Goal: Task Accomplishment & Management: Manage account settings

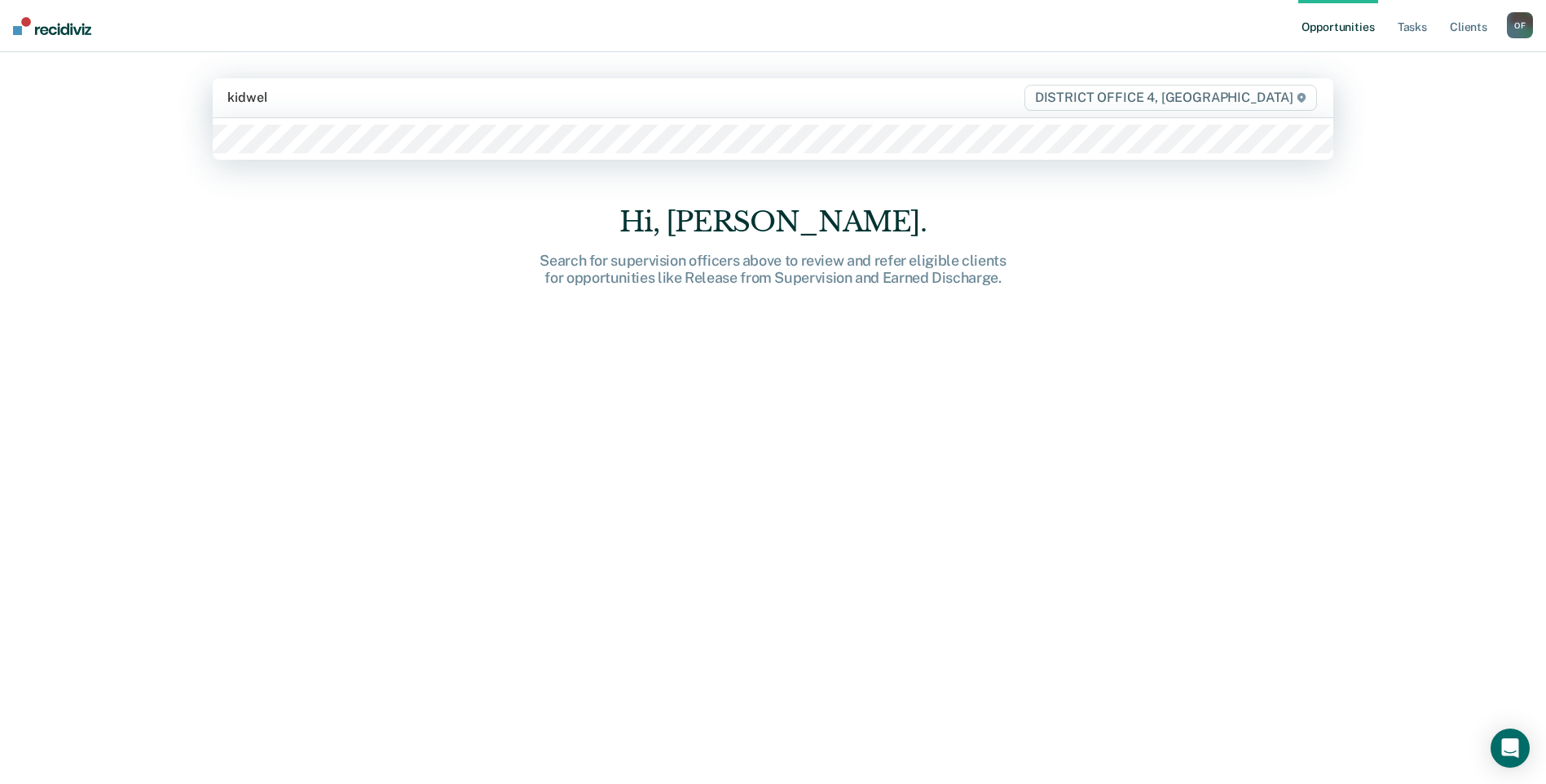
type input "[PERSON_NAME]"
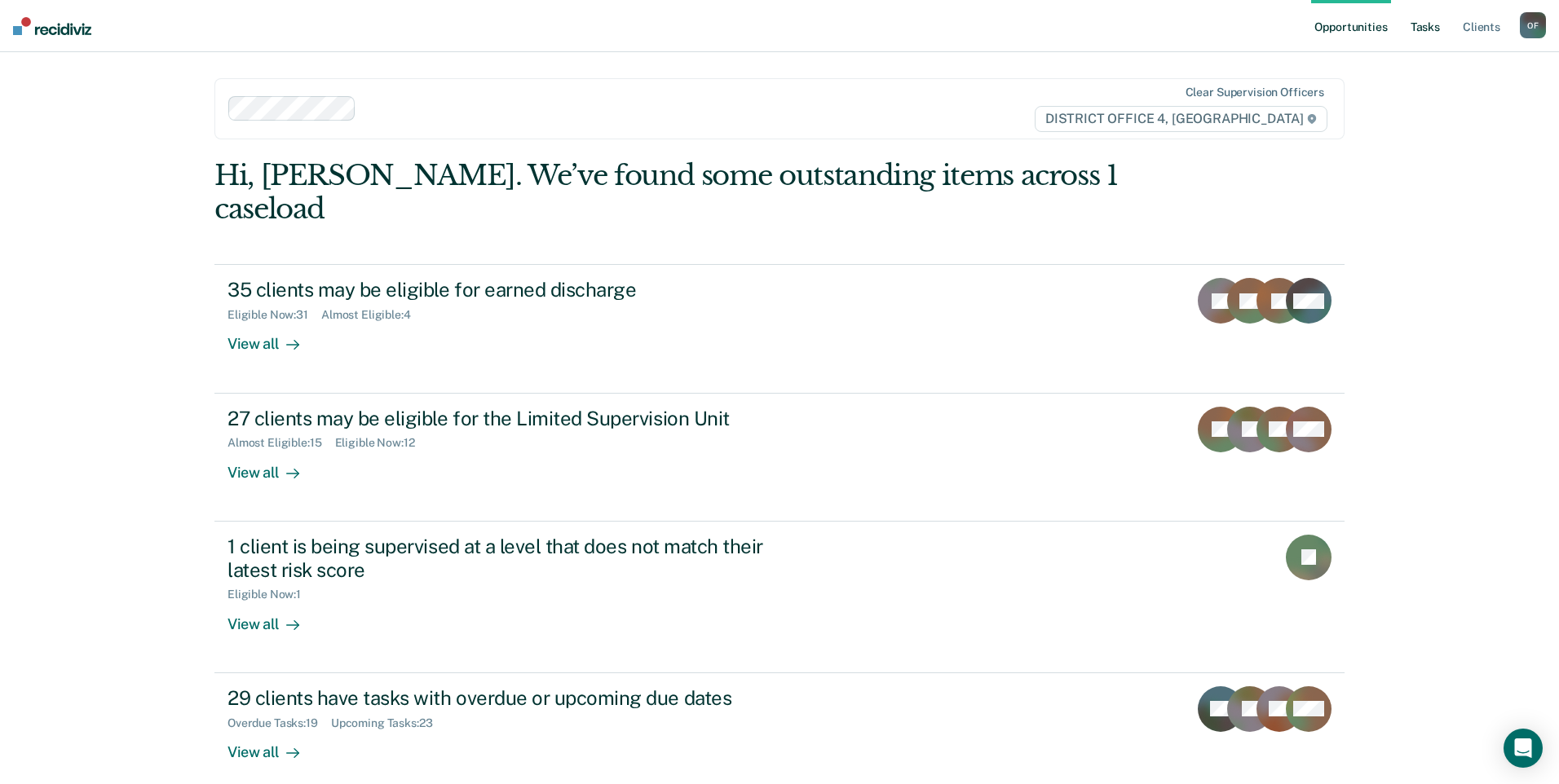
click at [1422, 27] on link "Tasks" at bounding box center [1426, 26] width 36 height 52
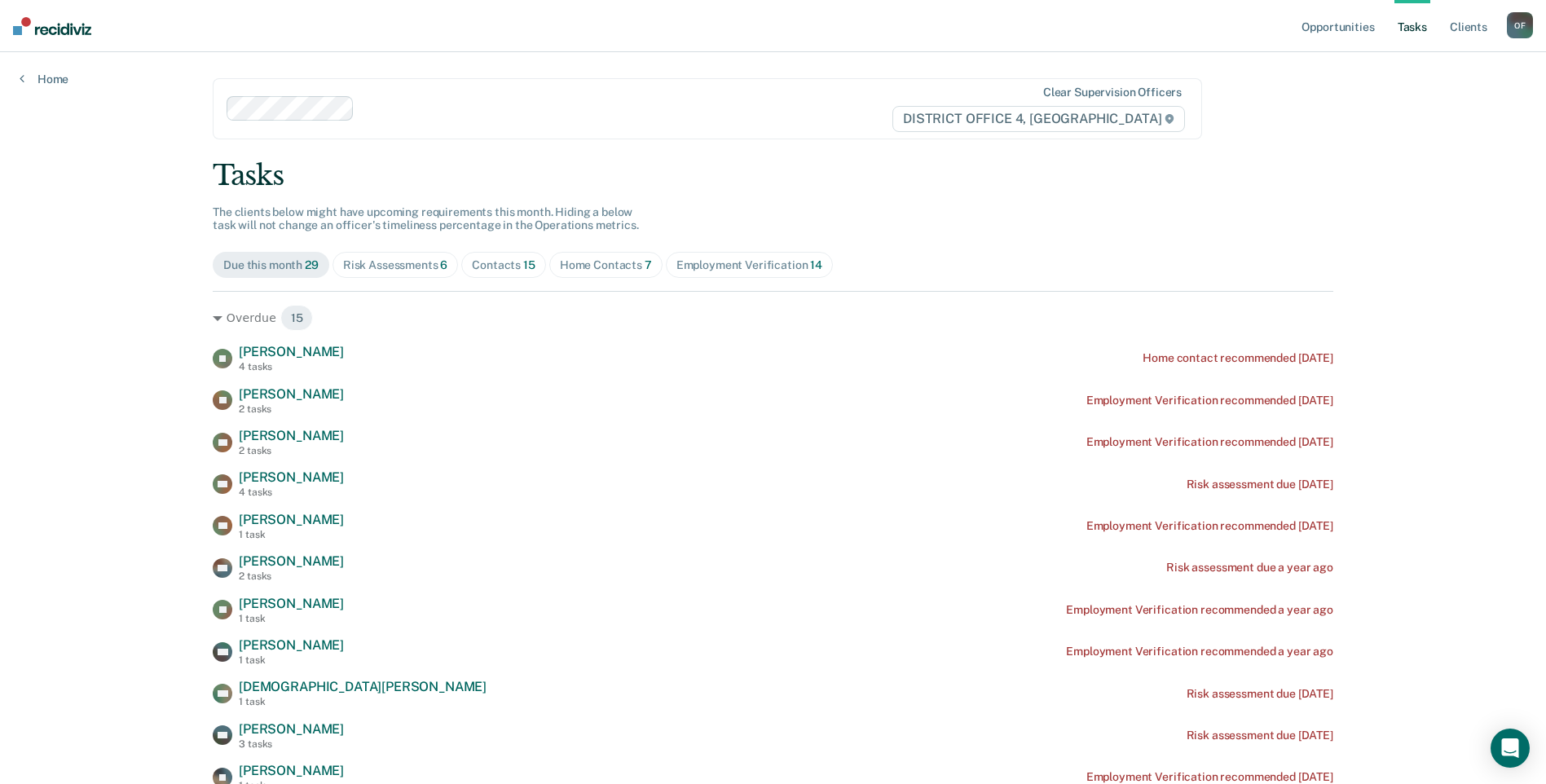
click at [576, 266] on div "Home Contacts 7" at bounding box center [606, 266] width 92 height 14
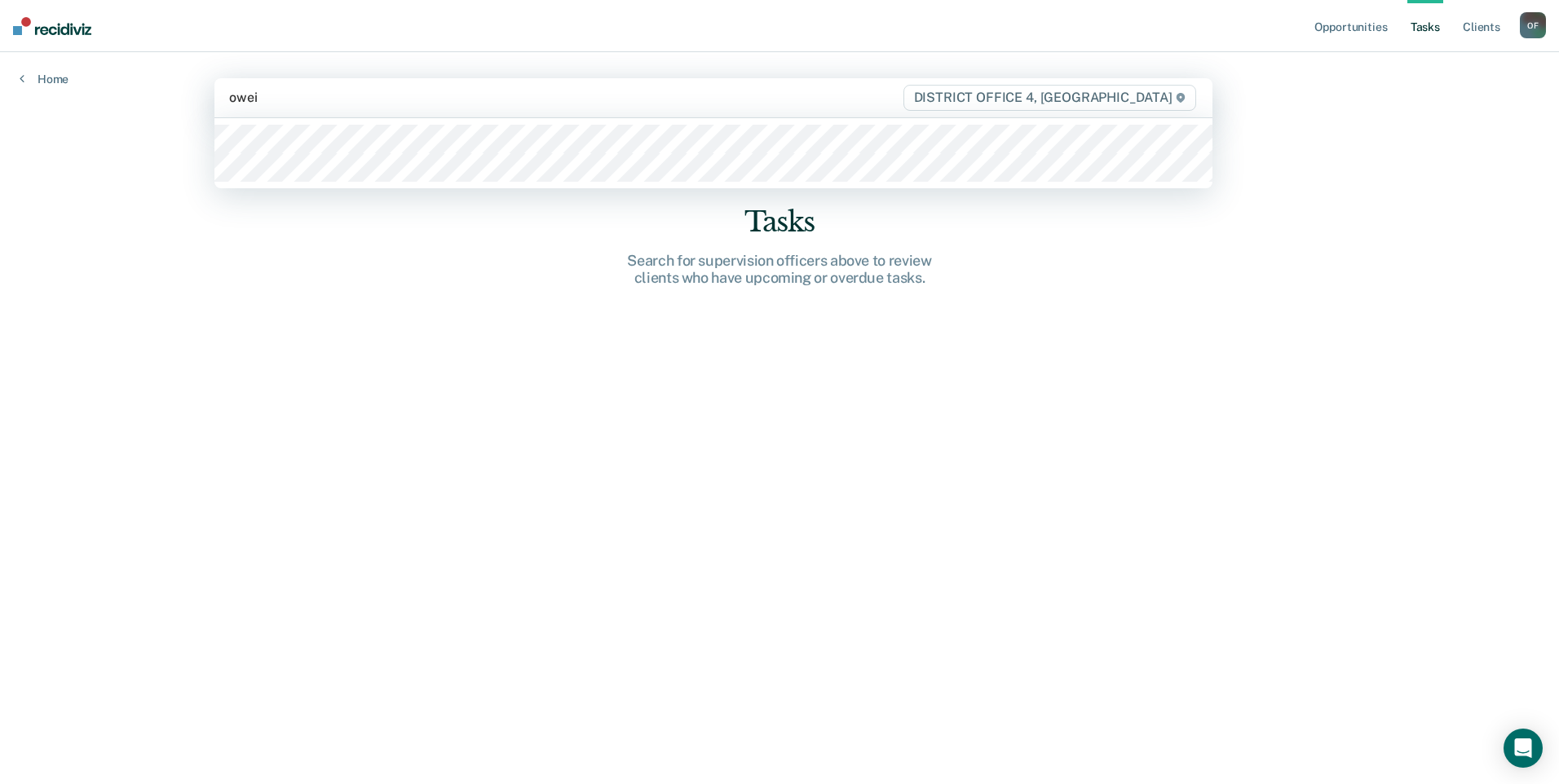
type input "oweid"
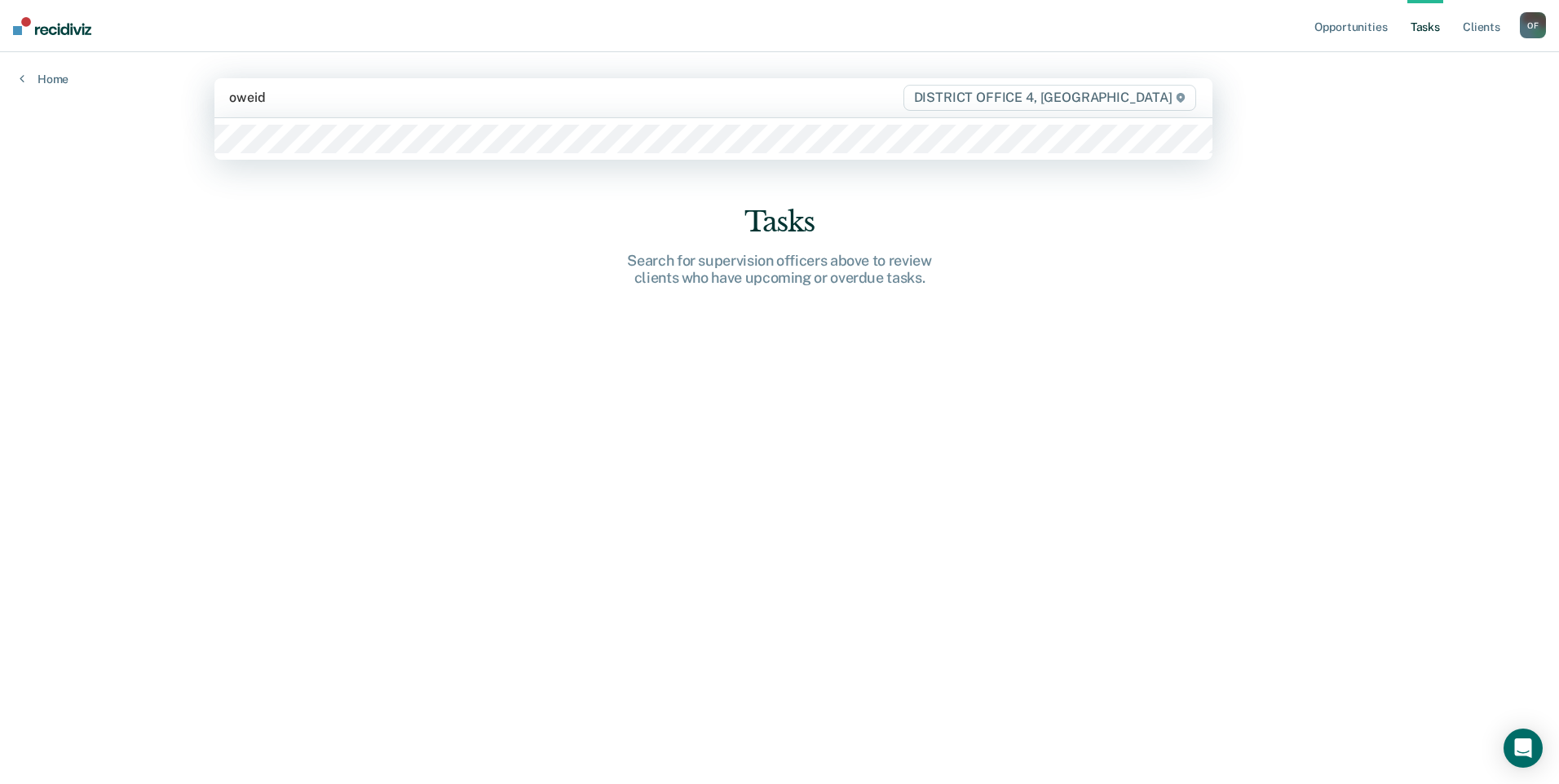
click at [332, 156] on div at bounding box center [713, 139] width 998 height 42
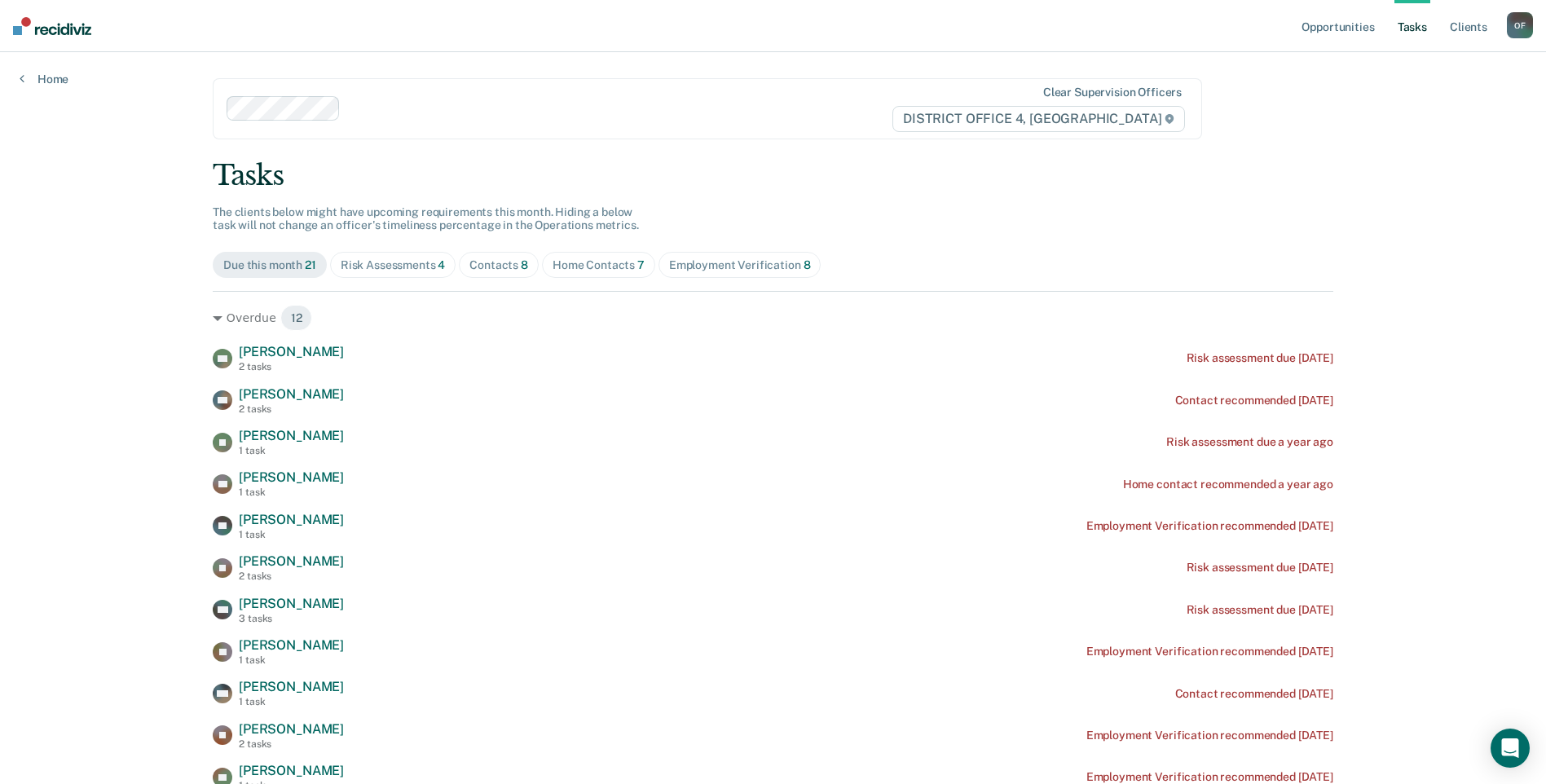
click at [578, 271] on div "Home Contacts 7" at bounding box center [599, 266] width 92 height 14
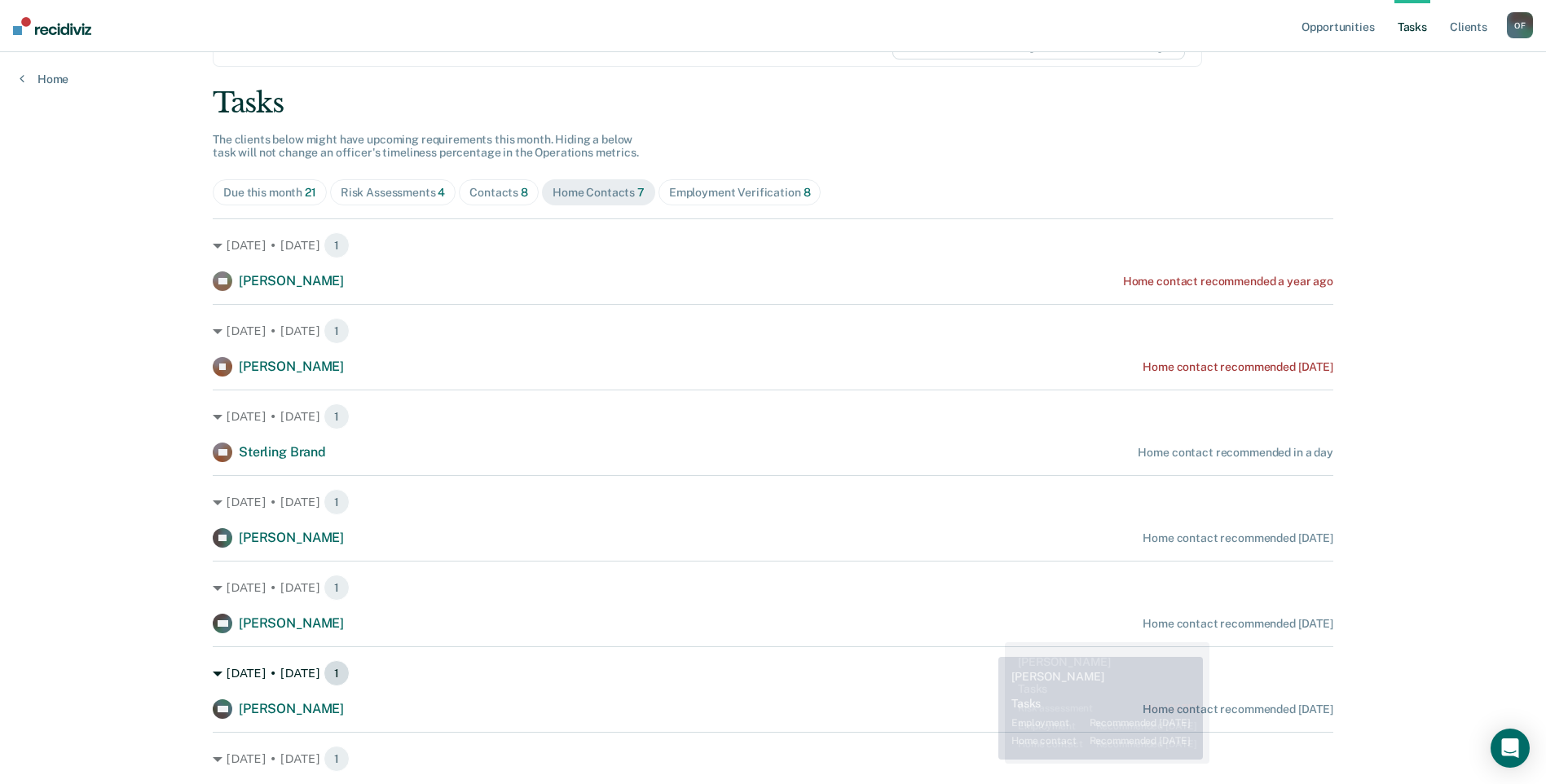
scroll to position [158, 0]
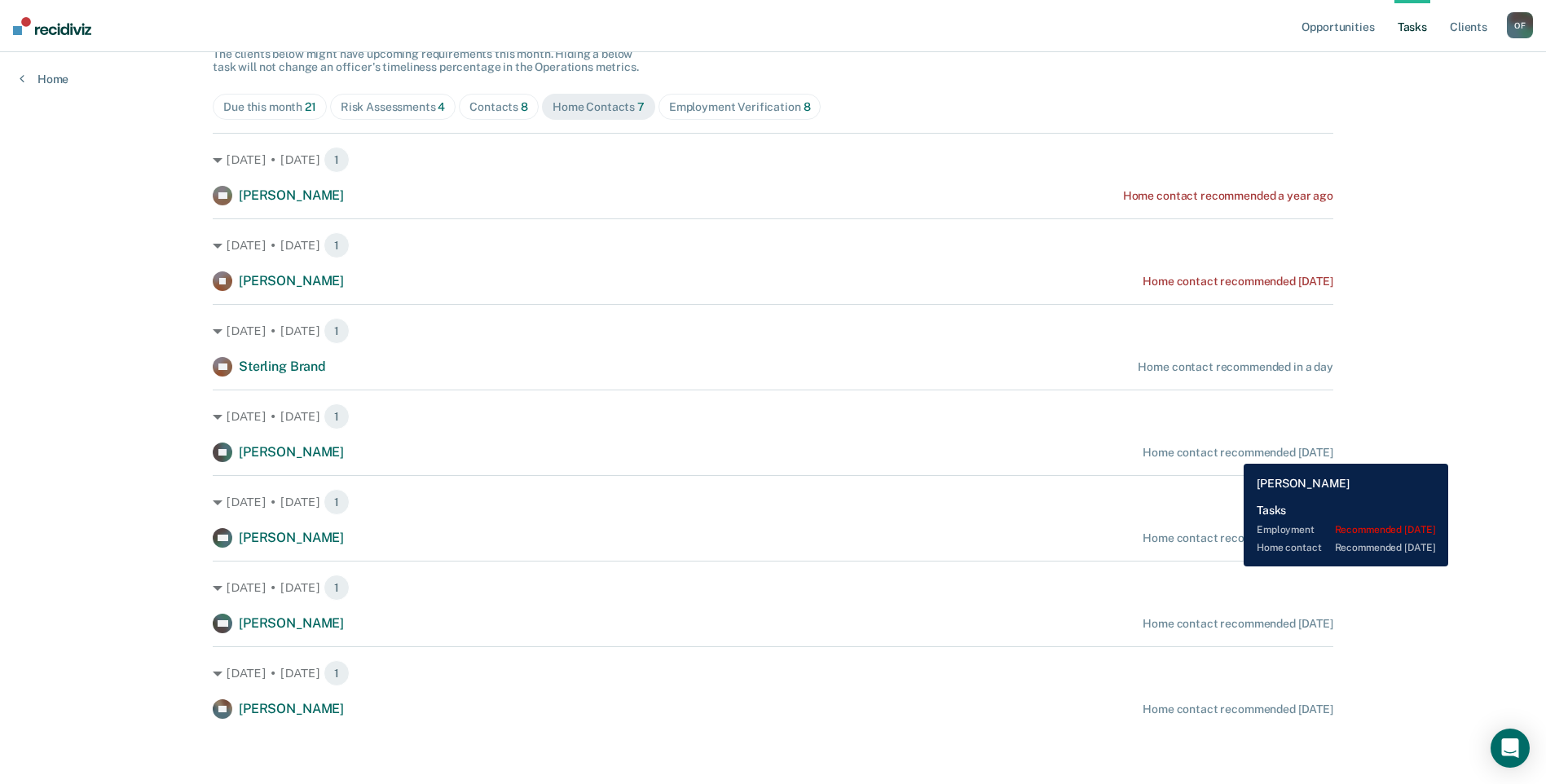
click at [1231, 452] on div "Home contact recommended [DATE]" at bounding box center [1238, 453] width 191 height 14
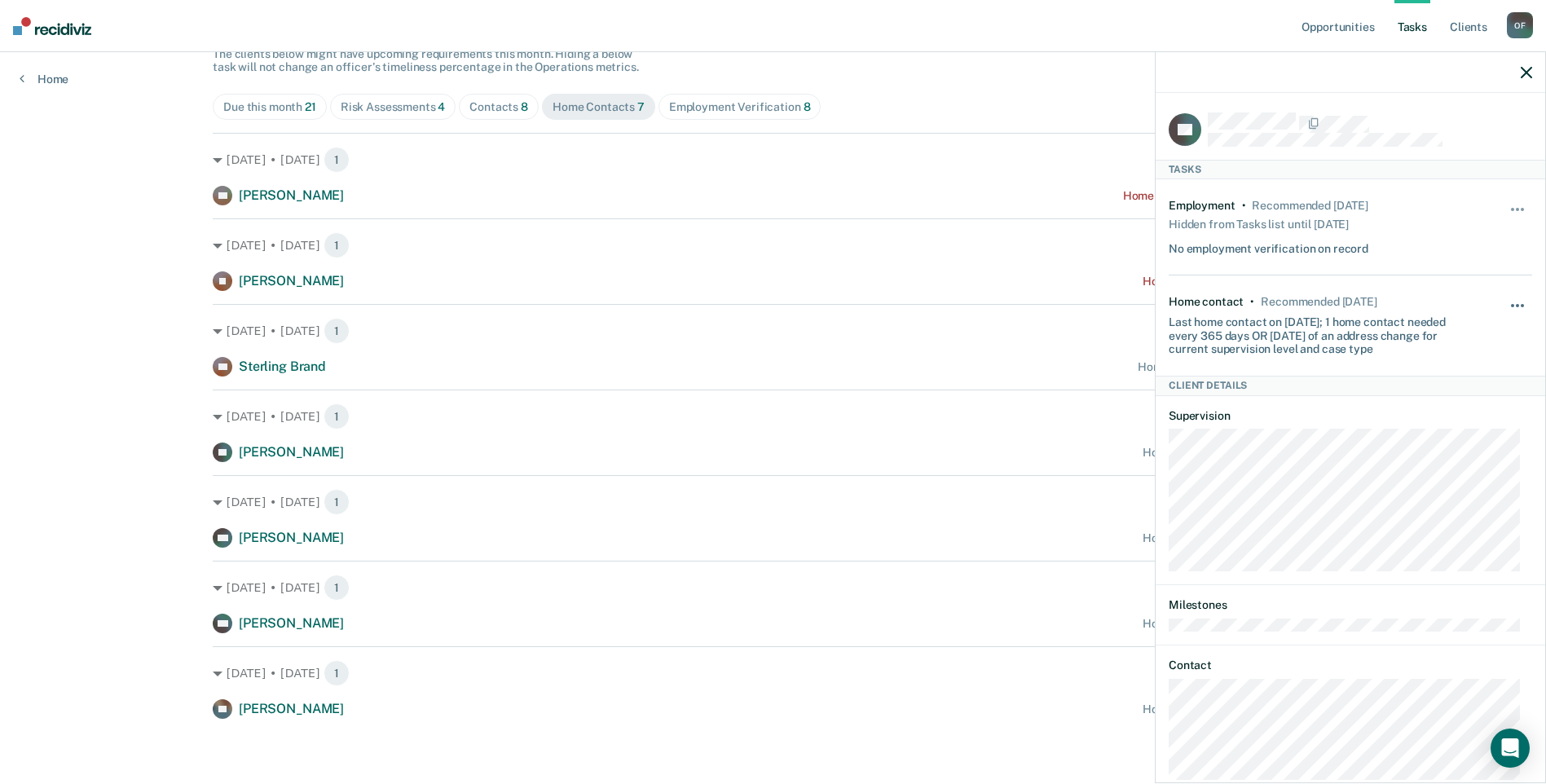
click at [1505, 308] on button "button" at bounding box center [1518, 313] width 28 height 26
click at [1415, 432] on button "90 days" at bounding box center [1474, 436] width 117 height 26
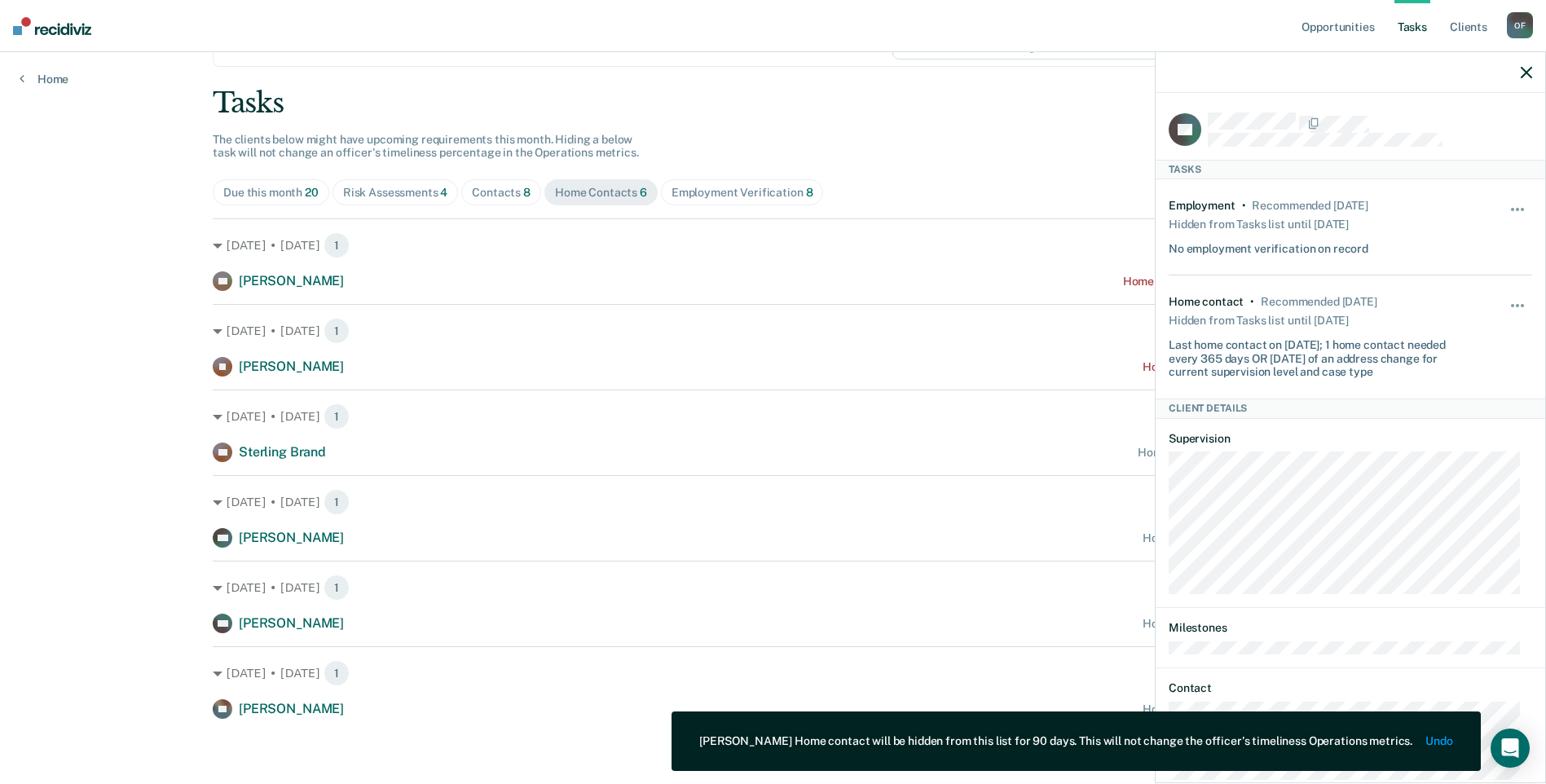
scroll to position [73, 0]
click at [1505, 210] on button "button" at bounding box center [1518, 217] width 28 height 26
click at [1505, 204] on button "button" at bounding box center [1518, 217] width 28 height 26
click at [893, 158] on div "Tasks The clients below might have upcoming requirements this month. Hiding a b…" at bounding box center [773, 402] width 1121 height 632
click at [1520, 72] on div at bounding box center [1350, 73] width 389 height 41
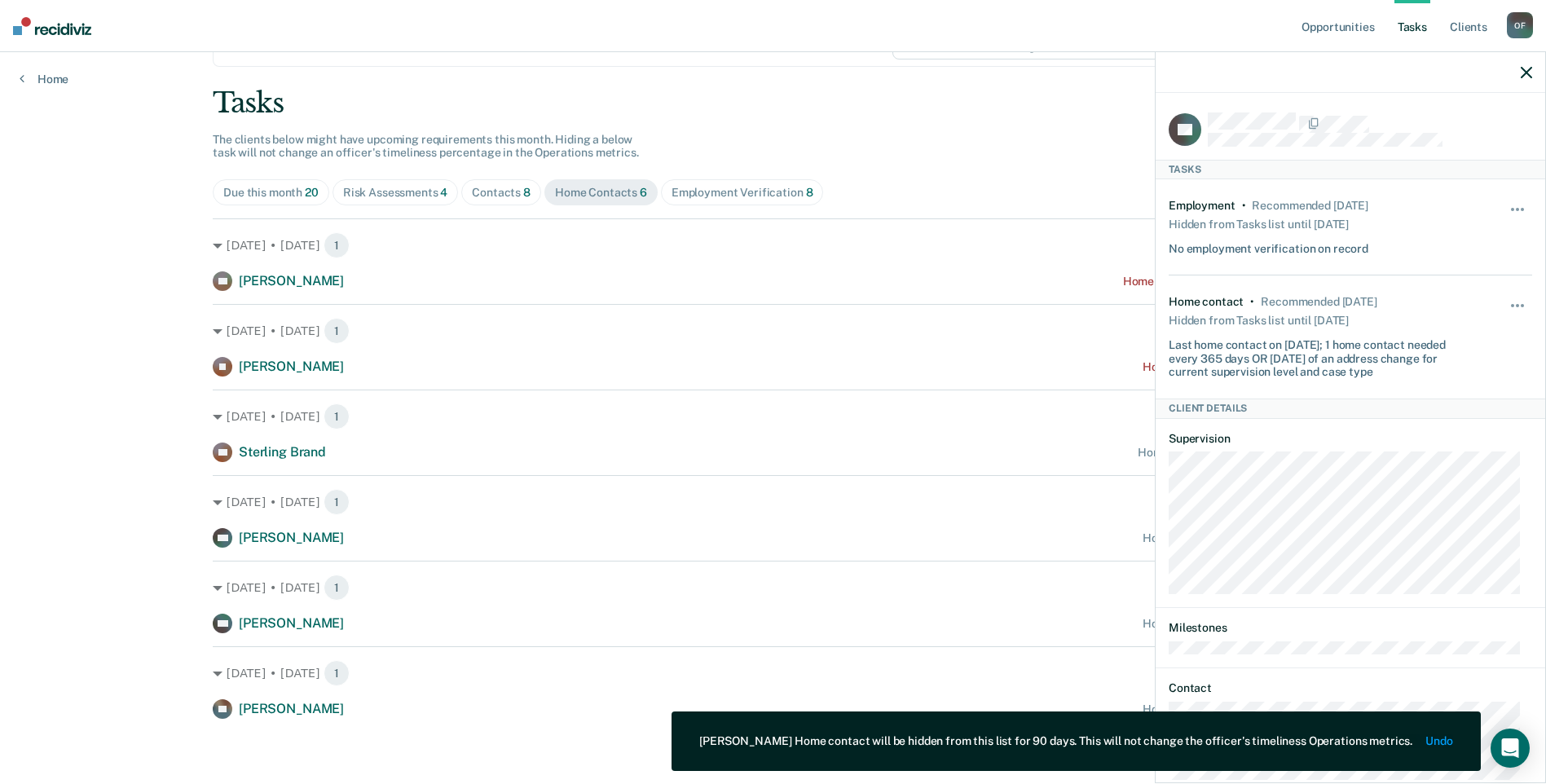
click at [1525, 71] on icon "button" at bounding box center [1526, 72] width 12 height 12
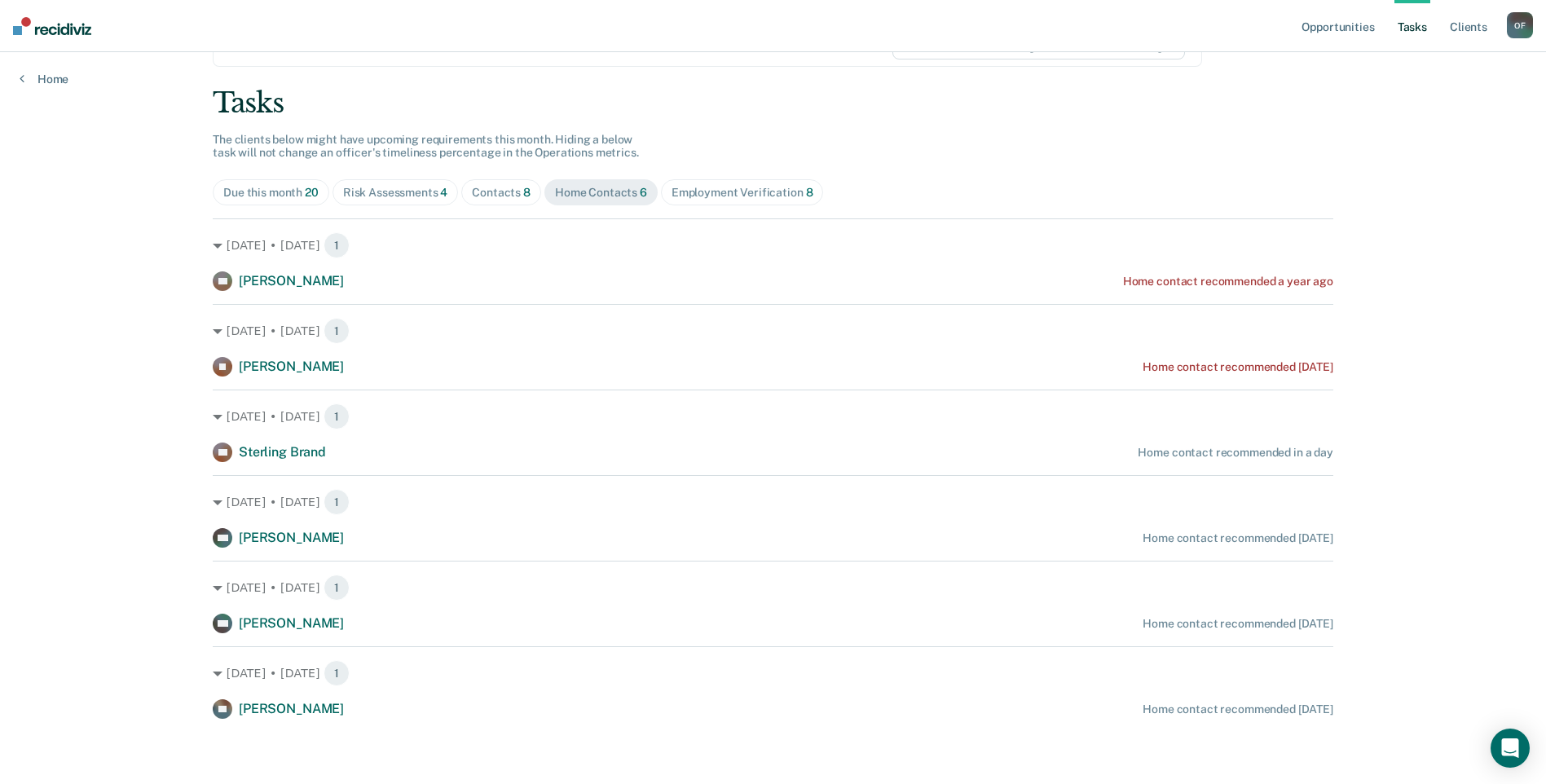
click at [769, 200] on span "Employment Verification 8" at bounding box center [742, 192] width 163 height 26
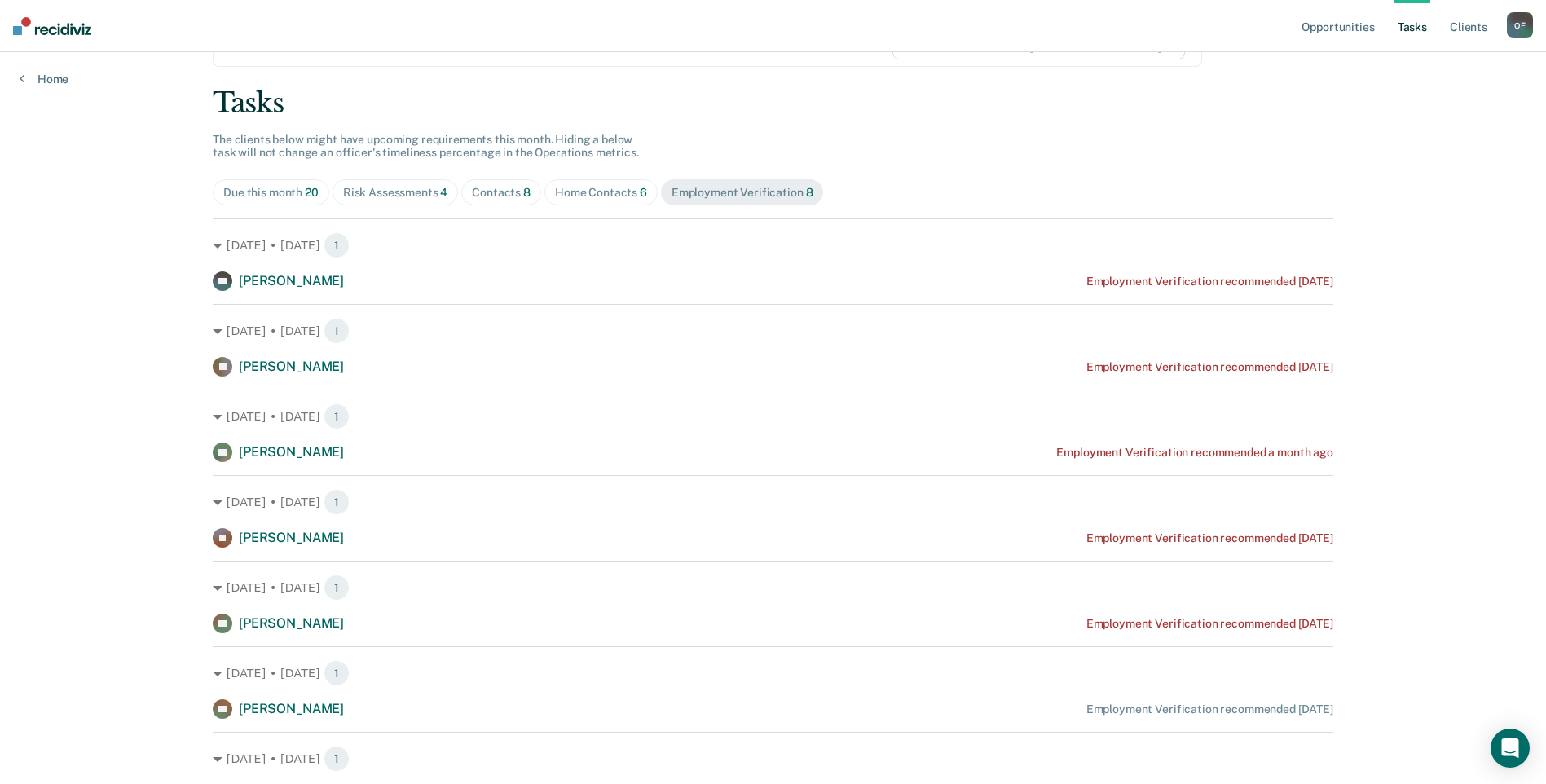
click at [1258, 144] on div "Tasks The clients below might have upcoming requirements this month. Hiding a b…" at bounding box center [773, 488] width 1121 height 804
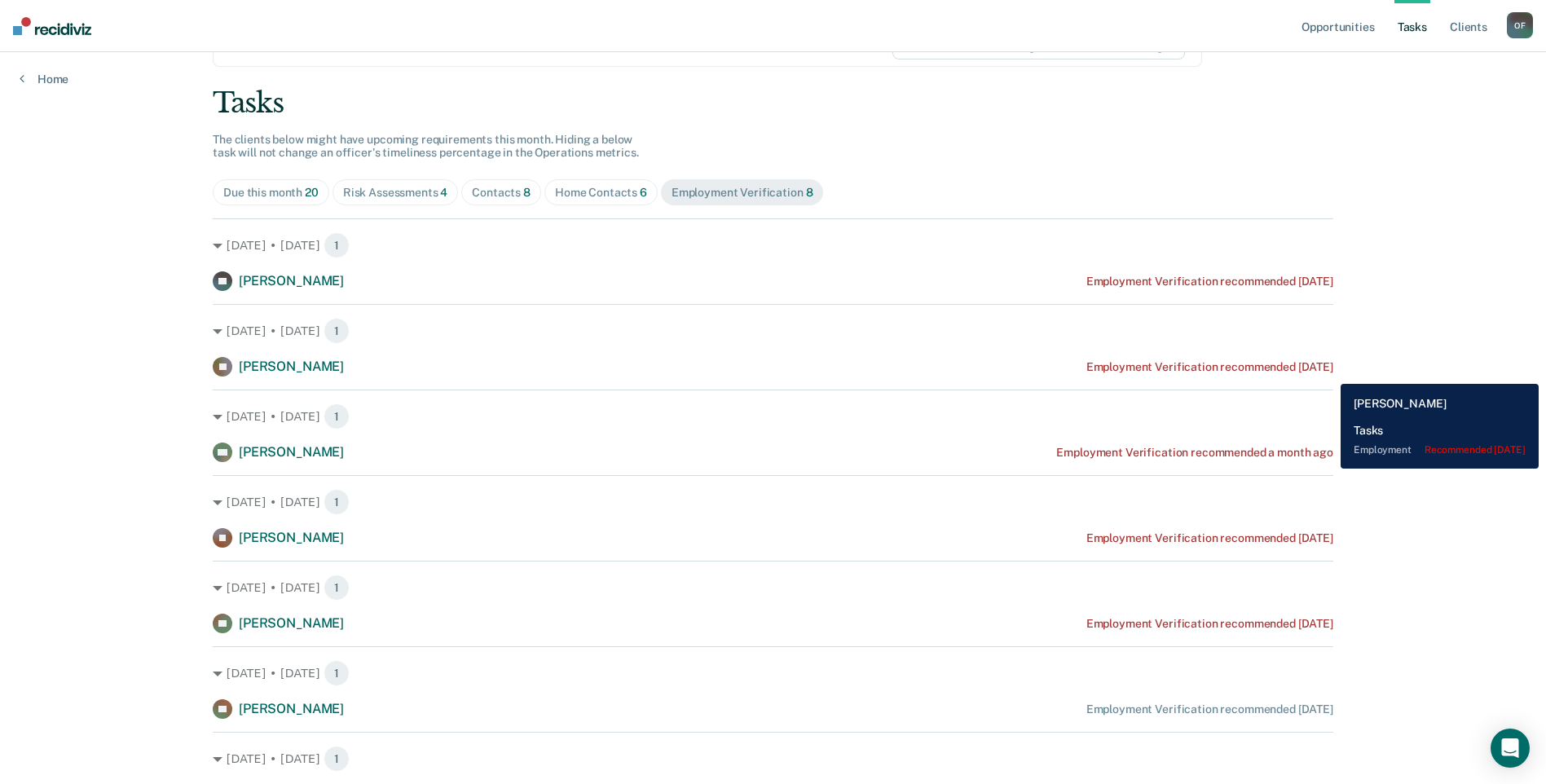
click at [1328, 372] on div "Employment Verification recommended [DATE]" at bounding box center [1210, 367] width 247 height 14
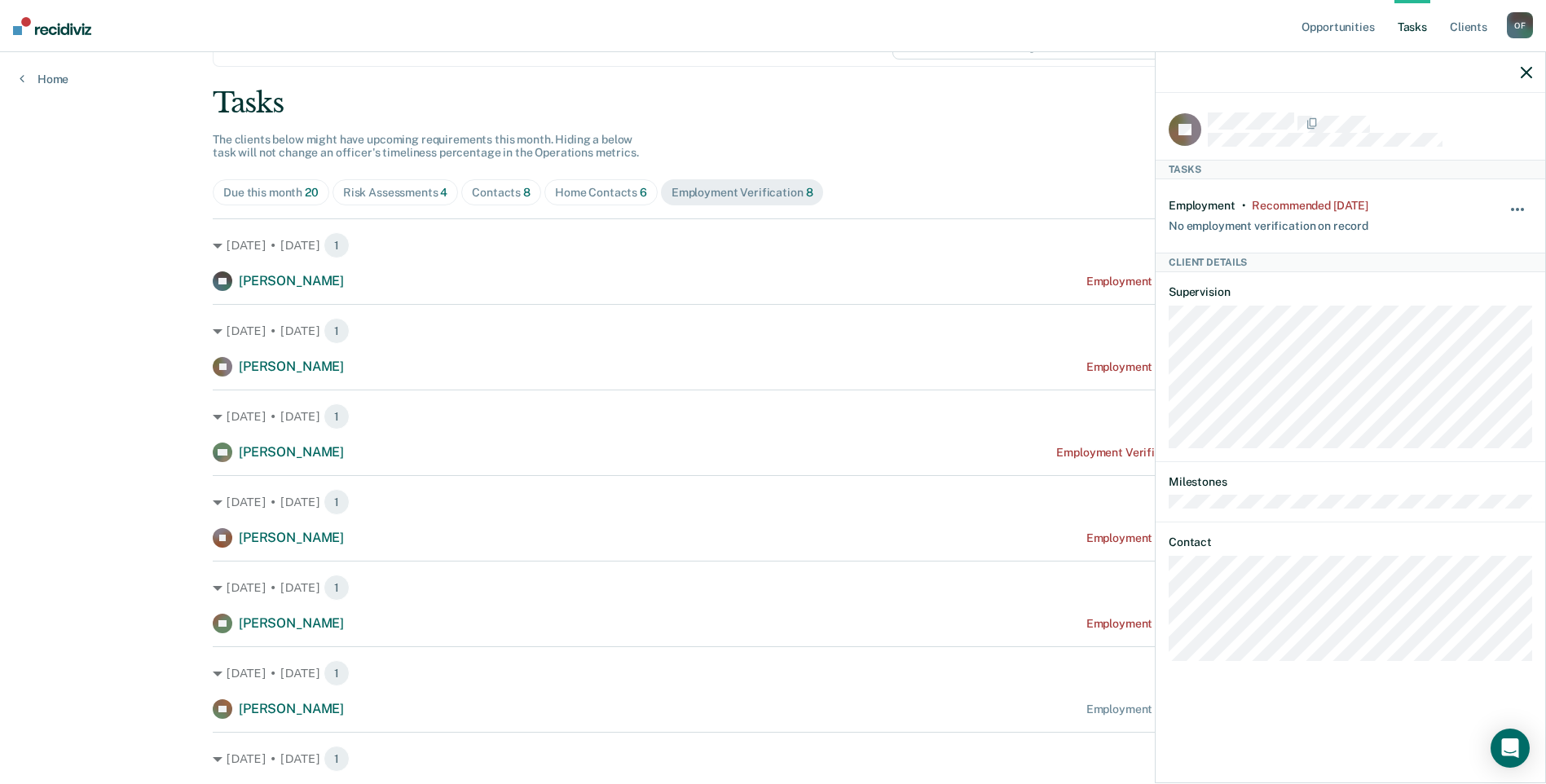
click at [1524, 208] on span "button" at bounding box center [1523, 210] width 4 height 4
click at [1475, 309] on button "30 days" at bounding box center [1474, 313] width 117 height 26
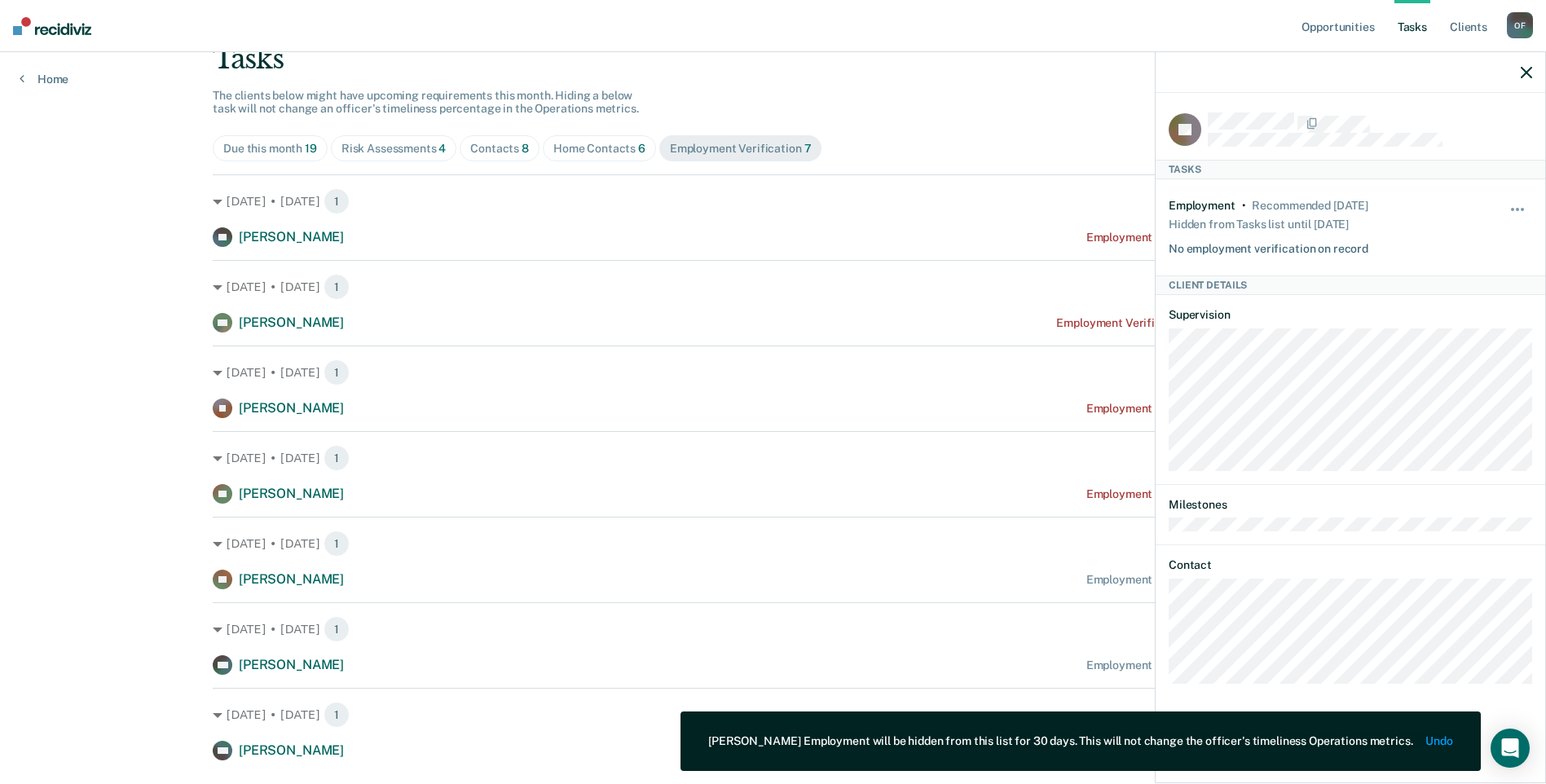
scroll to position [158, 0]
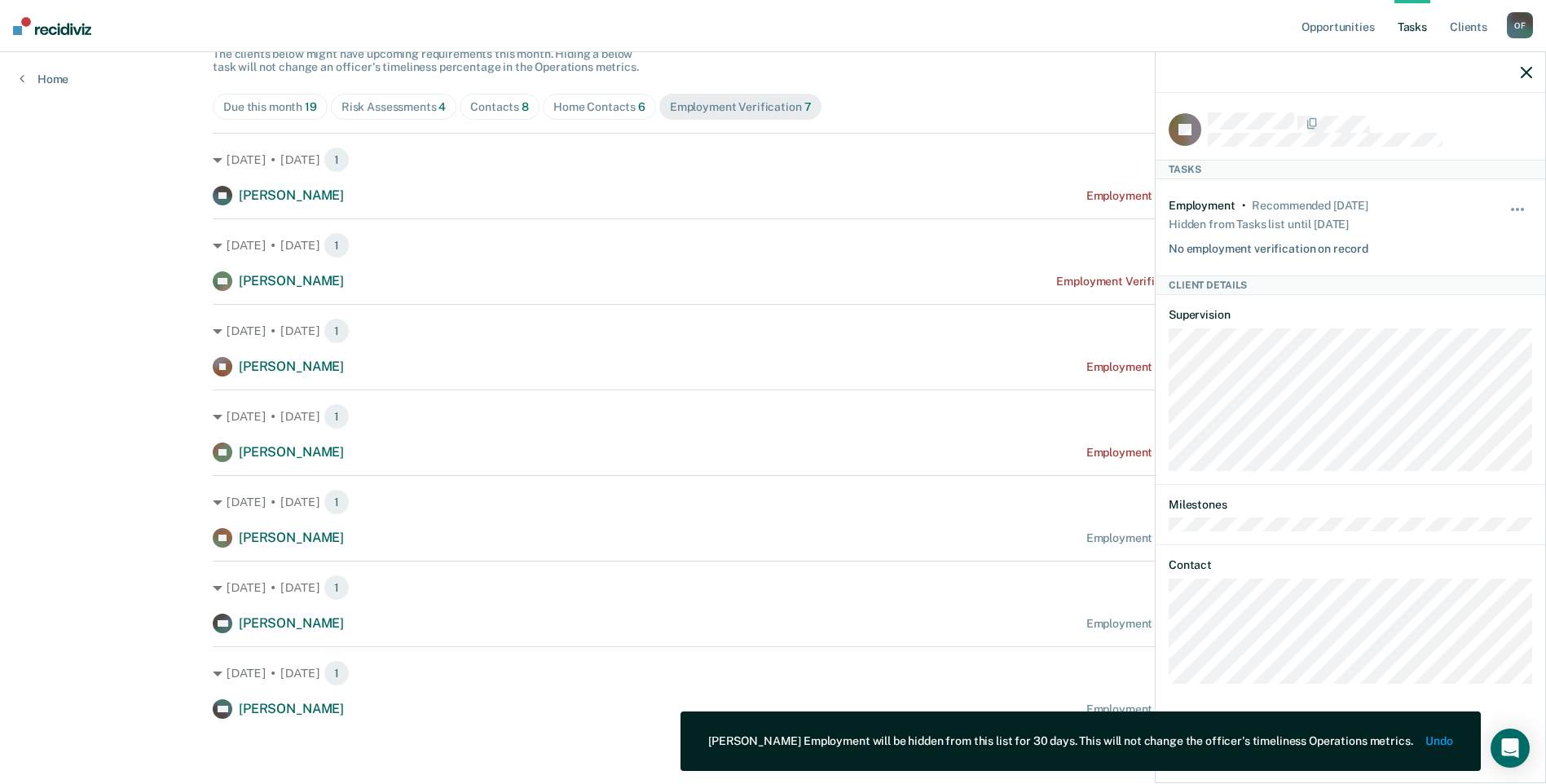
click at [1528, 74] on icon "button" at bounding box center [1526, 72] width 12 height 12
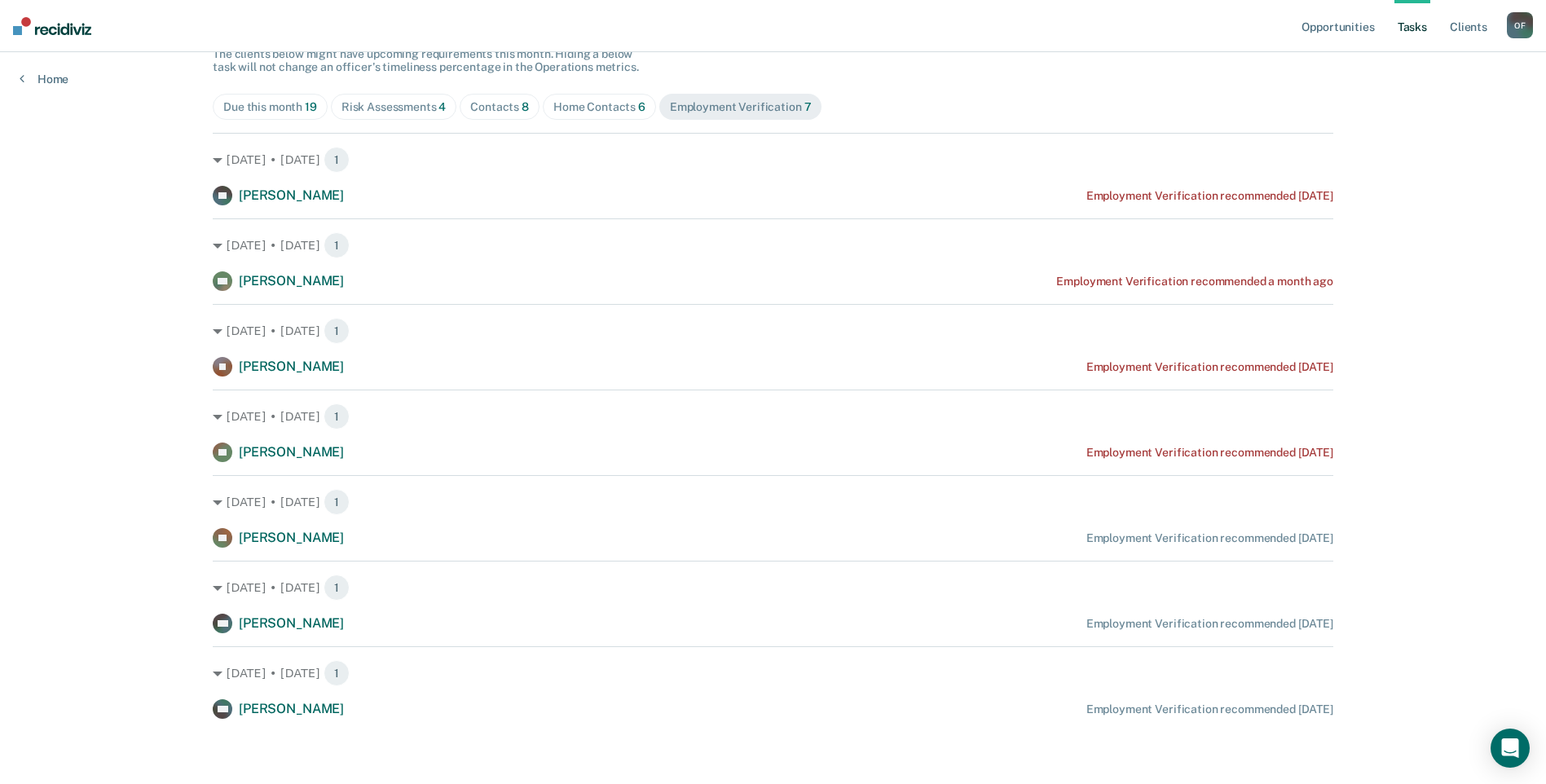
click at [394, 108] on div "Risk Assessments 4" at bounding box center [394, 108] width 105 height 14
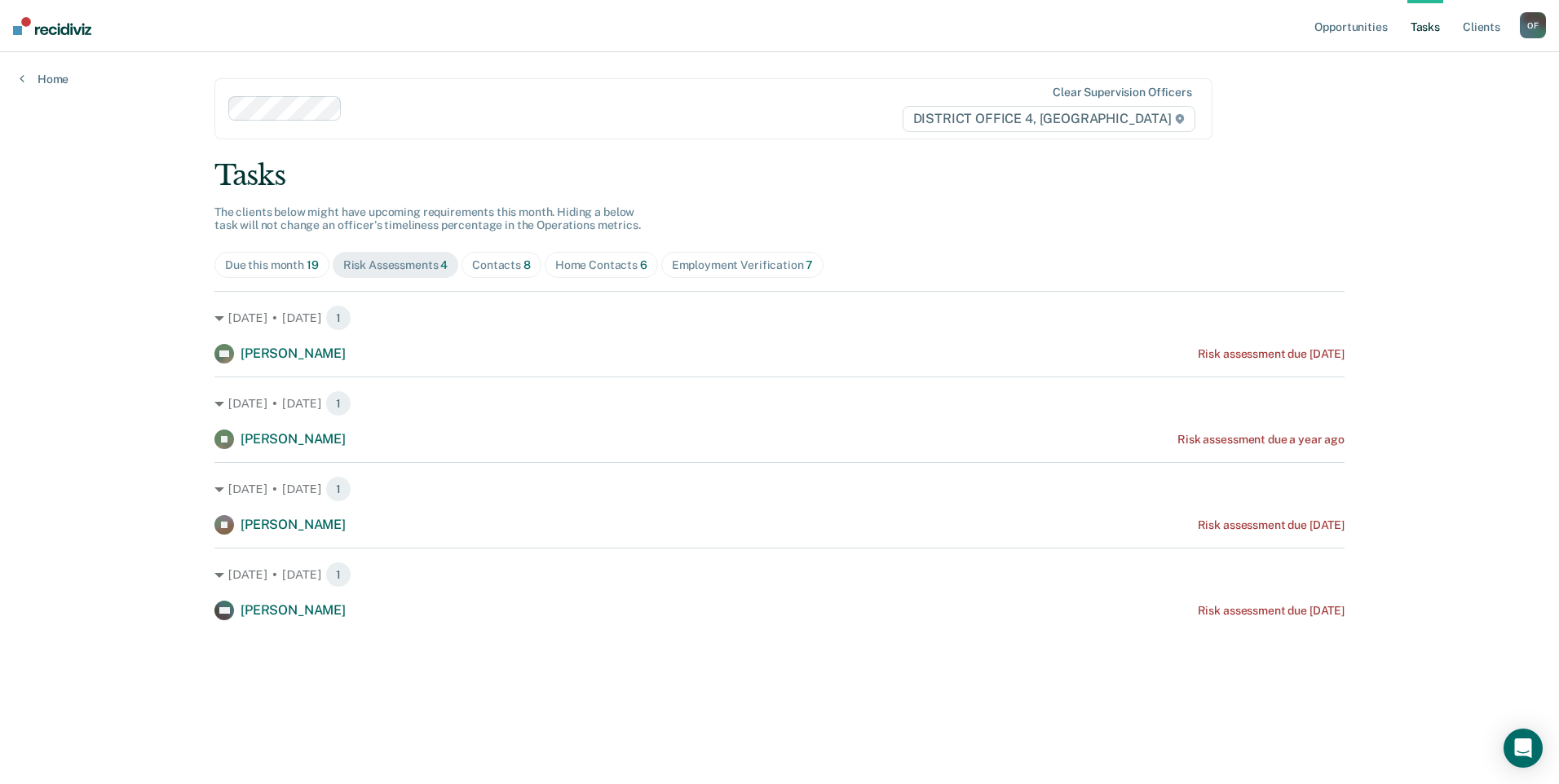
click at [495, 264] on div "Contacts 8" at bounding box center [502, 266] width 59 height 14
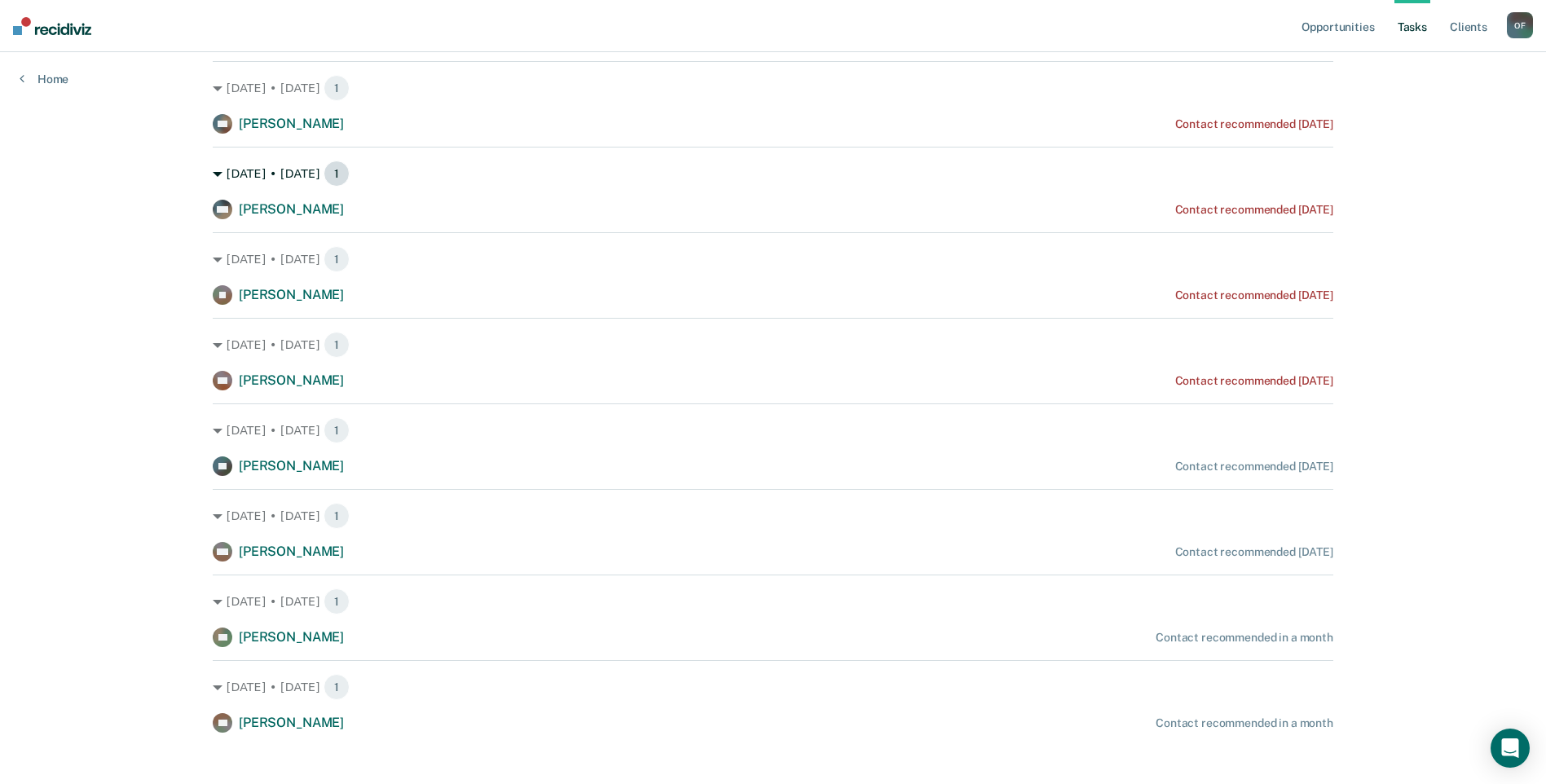
scroll to position [244, 0]
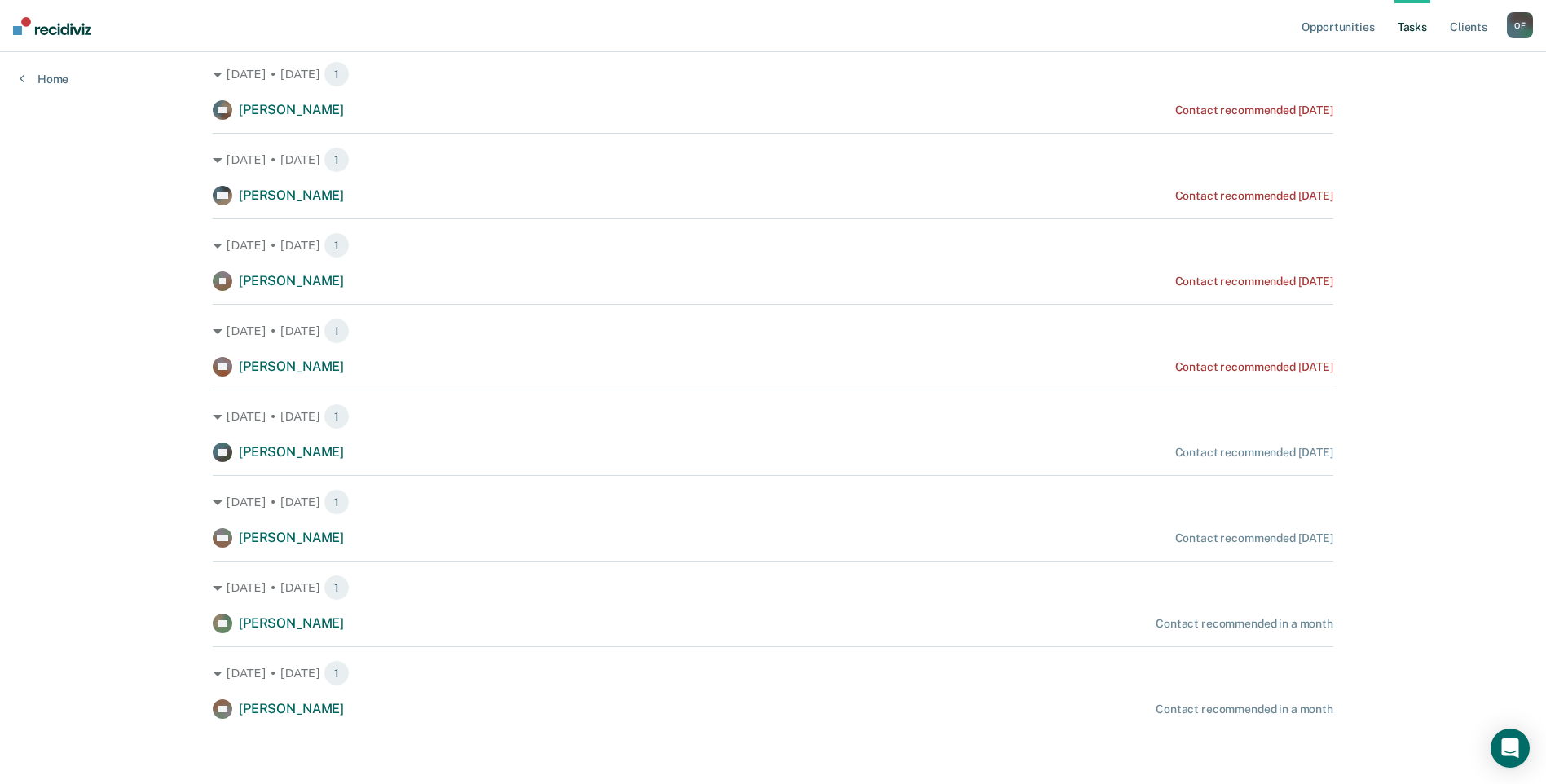
click at [1268, 111] on div "Contact recommended [DATE]" at bounding box center [1254, 110] width 158 height 14
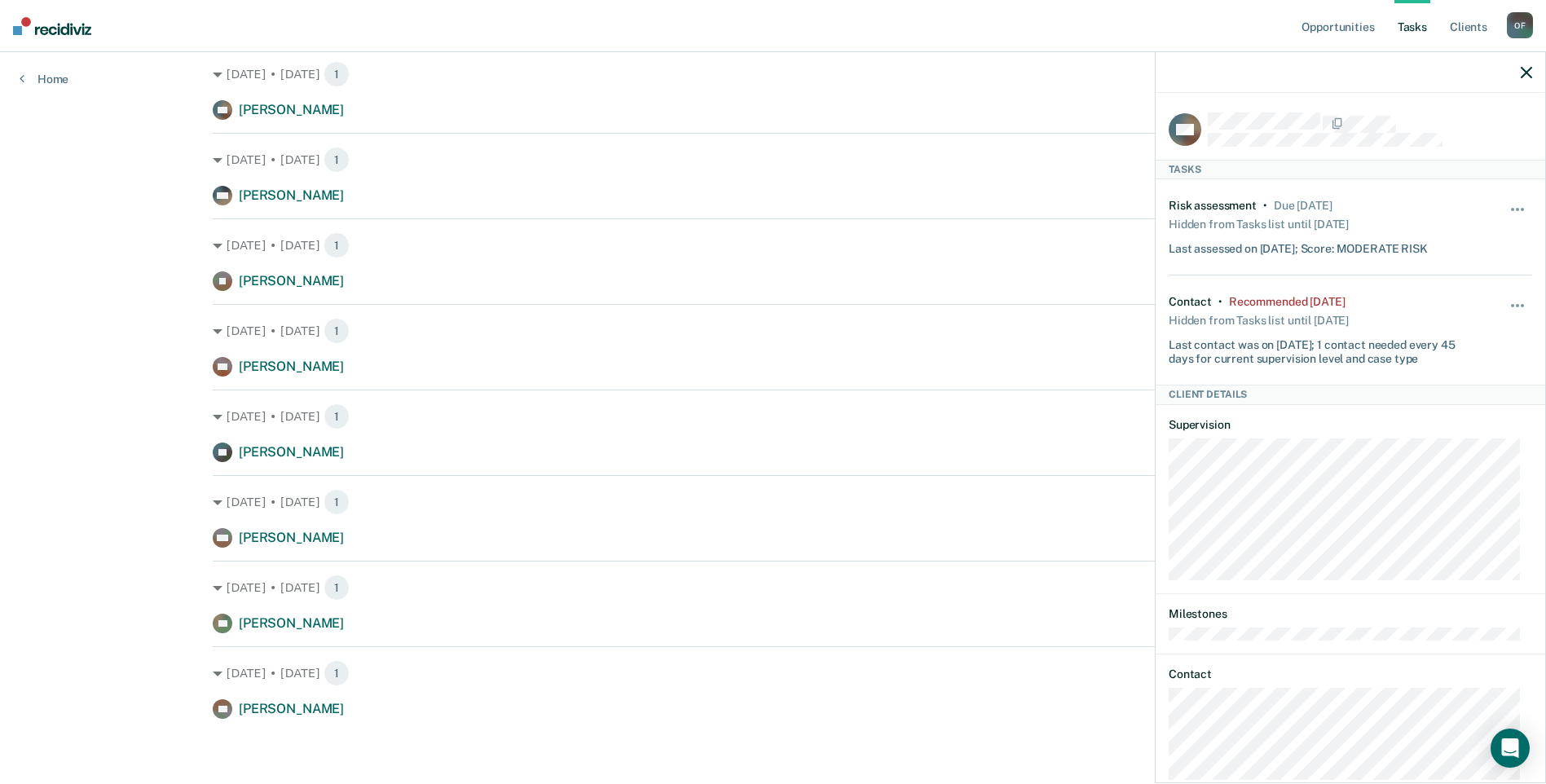
click at [72, 164] on div "Opportunities Tasks Client s Oweid, [PERSON_NAME] O F Profile How it works Log …" at bounding box center [773, 270] width 1546 height 1028
click at [1530, 74] on icon "button" at bounding box center [1526, 72] width 12 height 12
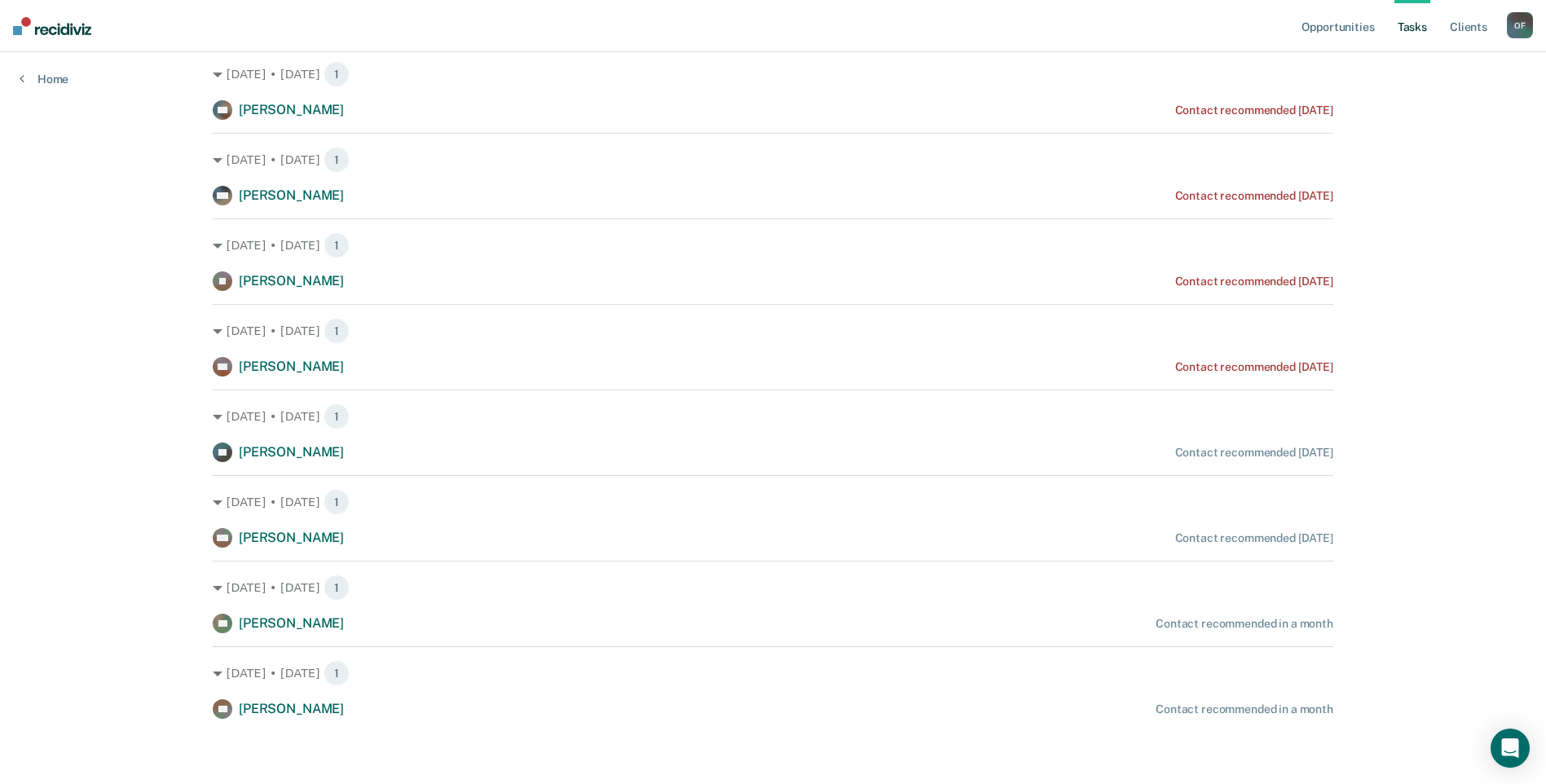
drag, startPoint x: 1508, startPoint y: 128, endPoint x: 1427, endPoint y: 220, distance: 122.6
drag, startPoint x: 1427, startPoint y: 220, endPoint x: 1472, endPoint y: 131, distance: 99.7
click at [1472, 128] on div "Opportunities Tasks Client s Oweid, [PERSON_NAME] O F Profile How it works Log …" at bounding box center [773, 270] width 1546 height 1028
